Goal: Find specific page/section: Find specific page/section

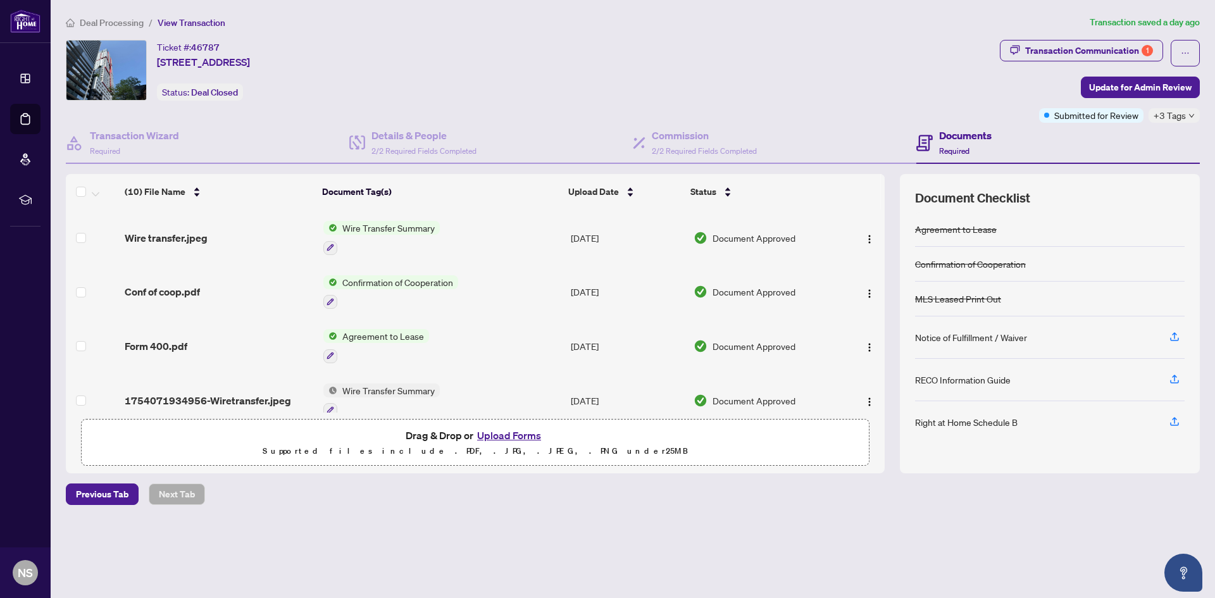
scroll to position [319, 0]
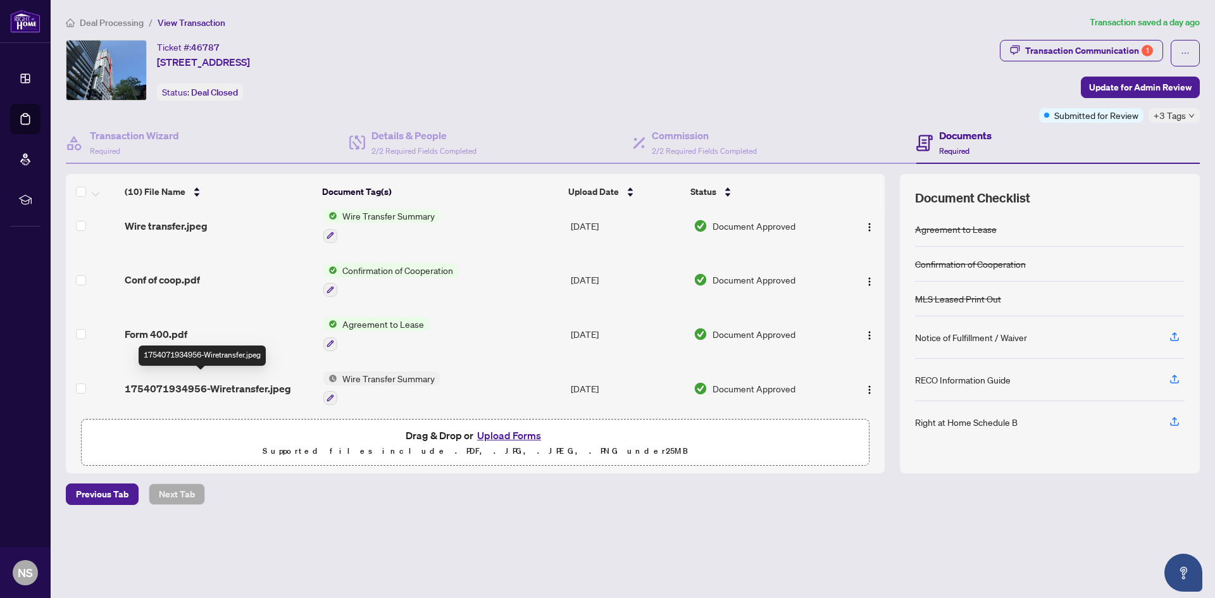
click at [214, 383] on span "1754071934956-Wiretransfer.jpeg" at bounding box center [208, 388] width 166 height 15
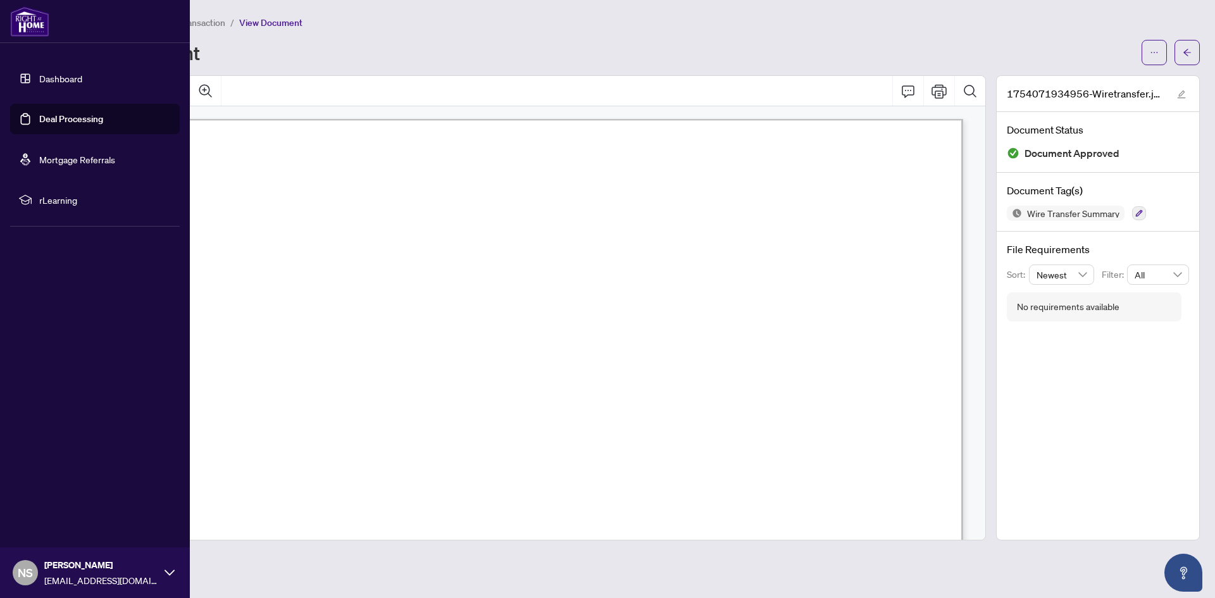
click at [44, 76] on link "Dashboard" at bounding box center [60, 78] width 43 height 11
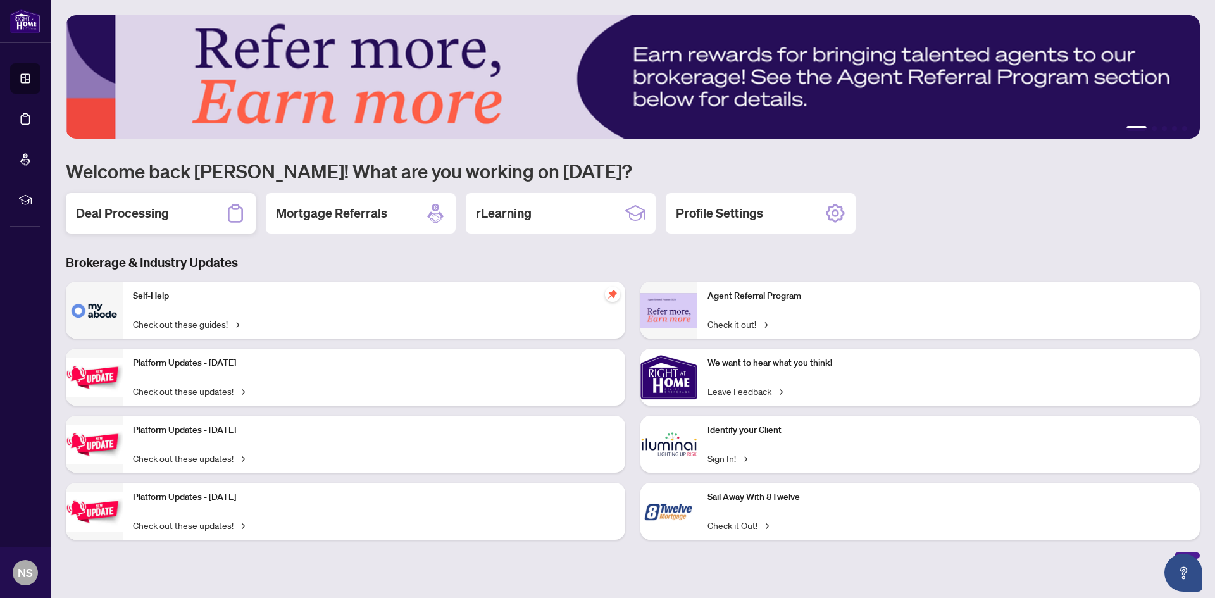
click at [135, 217] on h2 "Deal Processing" at bounding box center [122, 213] width 93 height 18
